Goal: Task Accomplishment & Management: Manage account settings

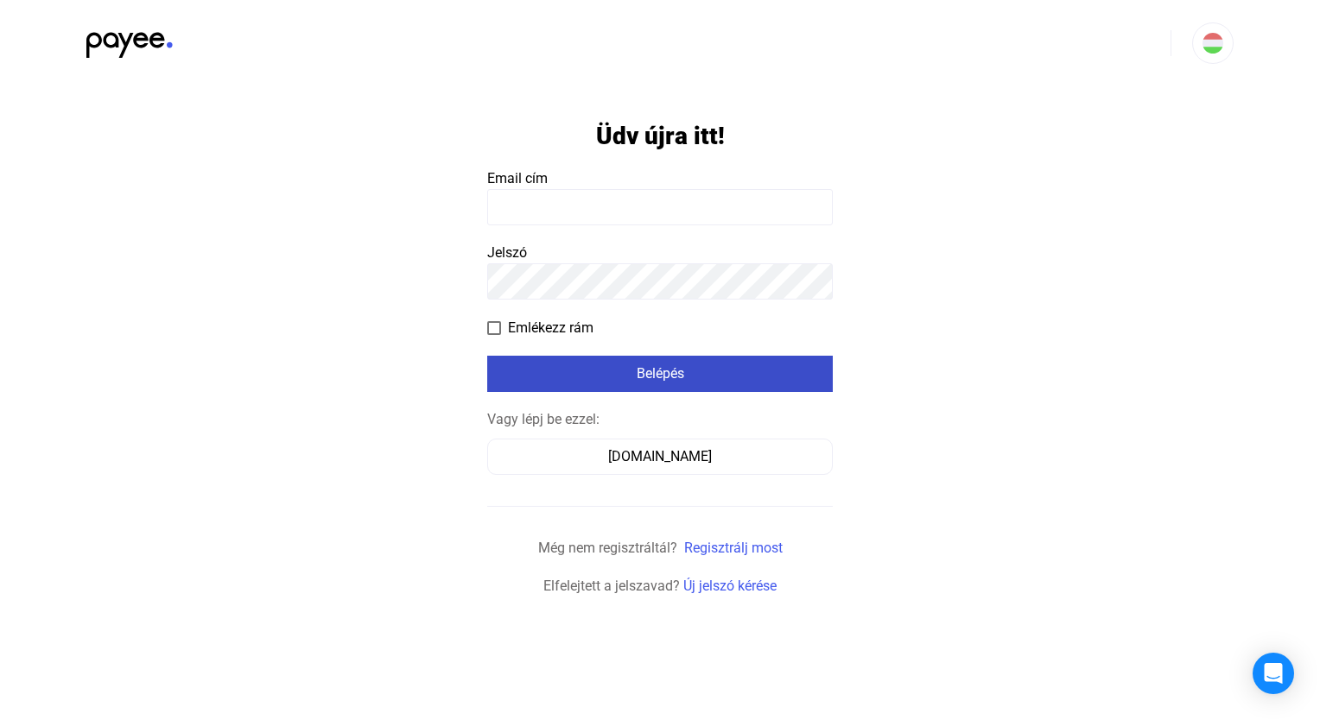
type input "**********"
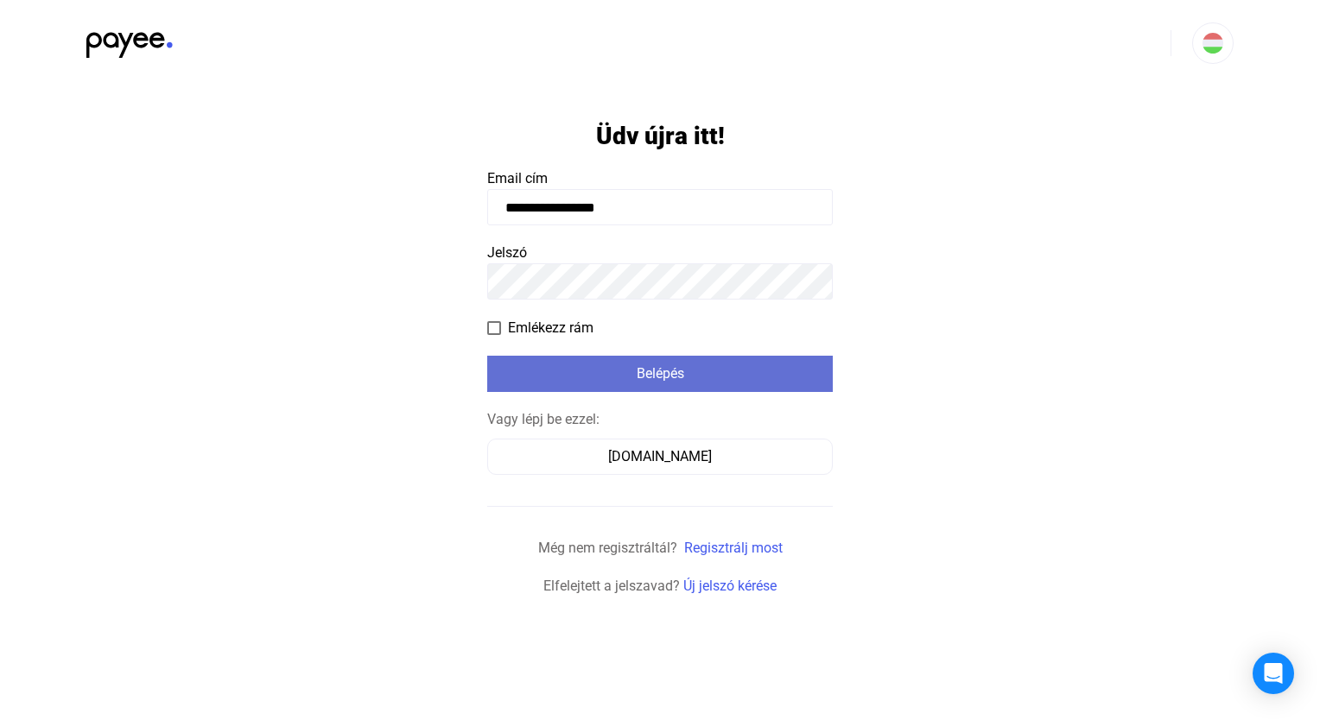
click at [679, 365] on font "Belépés" at bounding box center [659, 373] width 47 height 16
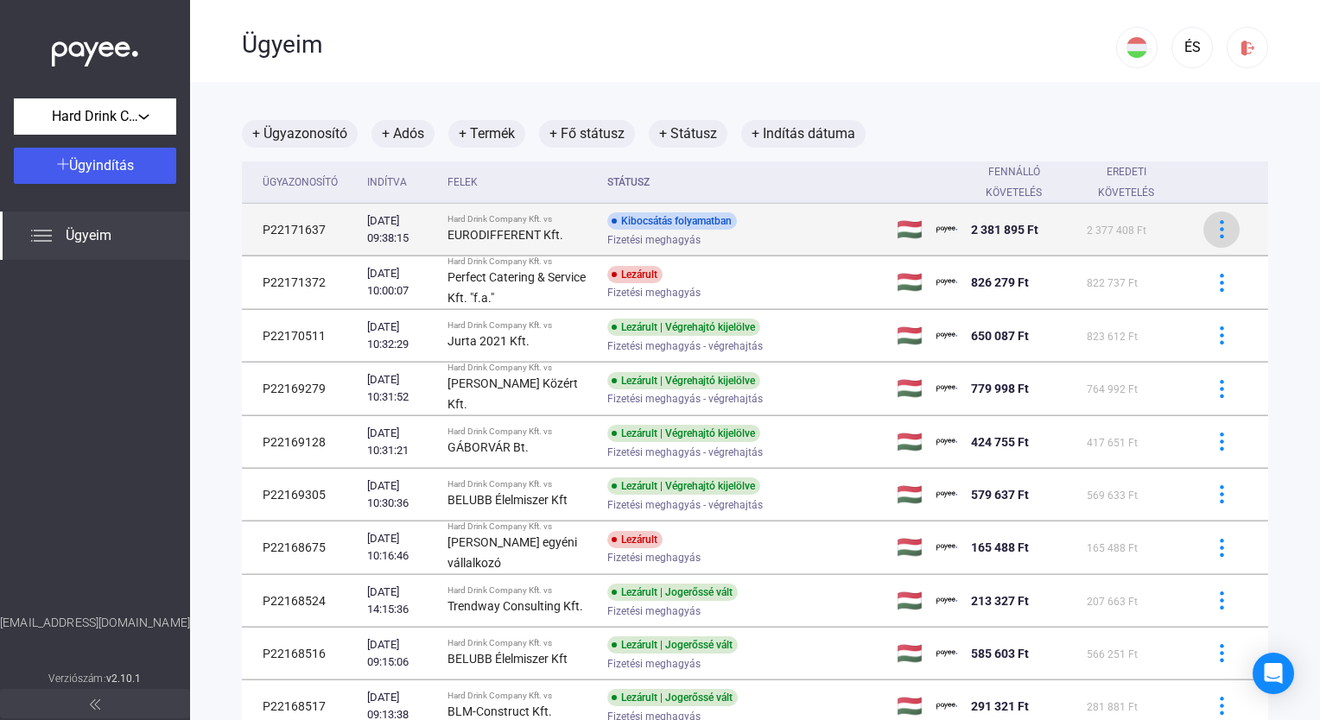
click at [1219, 222] on div at bounding box center [1221, 229] width 26 height 18
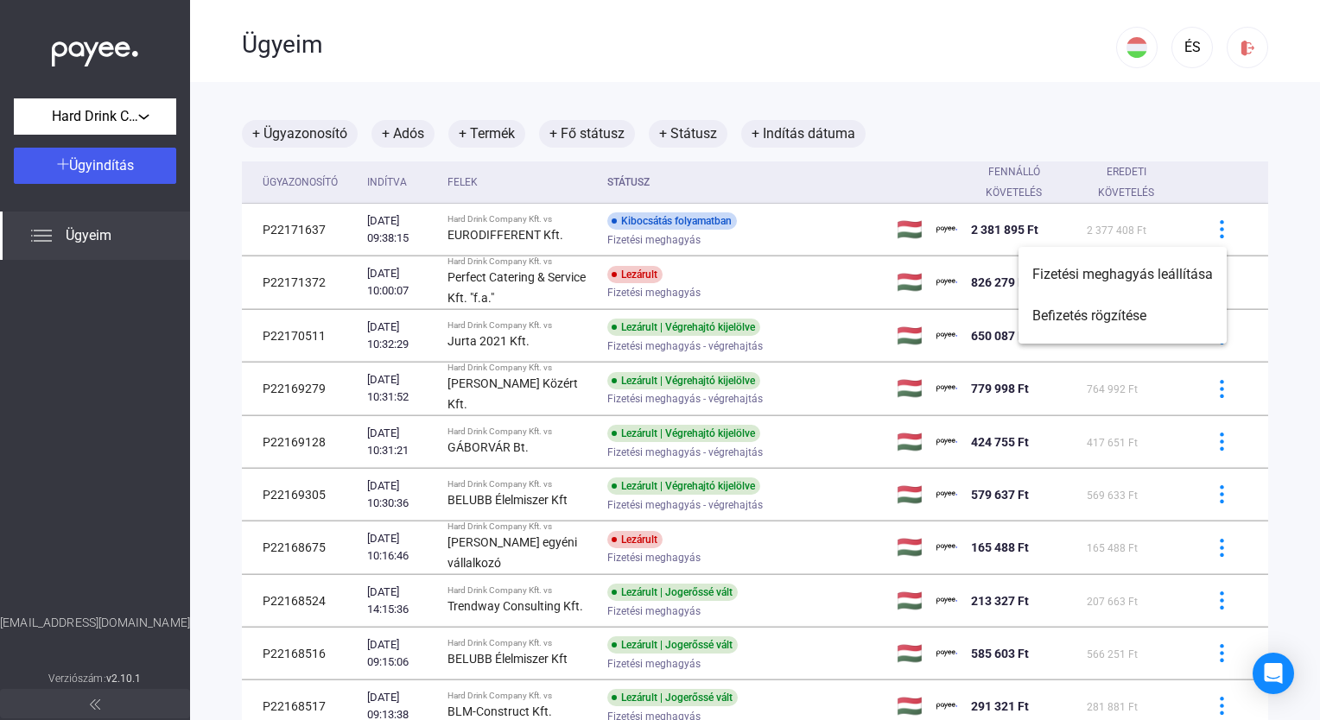
click at [497, 227] on div at bounding box center [660, 360] width 1320 height 720
click at [497, 228] on strong "EURODIFFERENT Kft." at bounding box center [505, 235] width 116 height 14
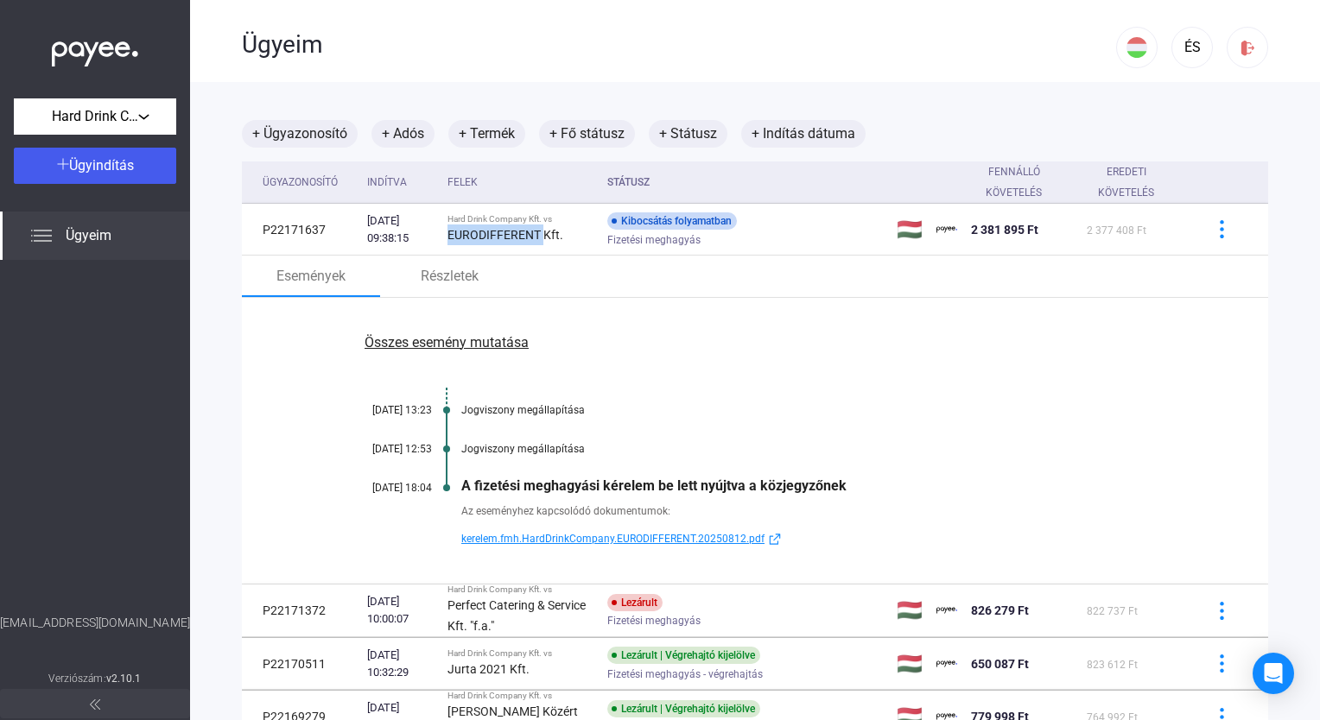
click at [560, 535] on span "kerelem.fmh.HardDrinkCompany.EURODIFFERENT.20250812.pdf" at bounding box center [612, 539] width 303 height 21
